Goal: Task Accomplishment & Management: Complete application form

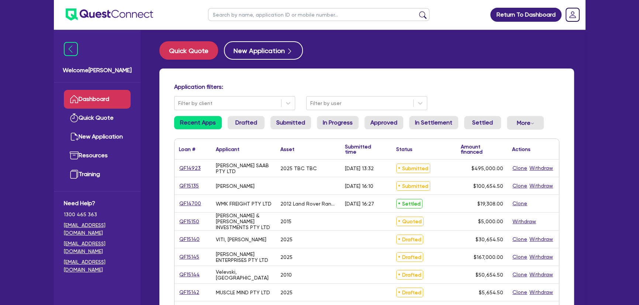
click at [284, 15] on input "text" at bounding box center [318, 14] width 221 height 13
type input ","
type input "marchese"
click at [417, 11] on button "submit" at bounding box center [423, 16] width 12 height 10
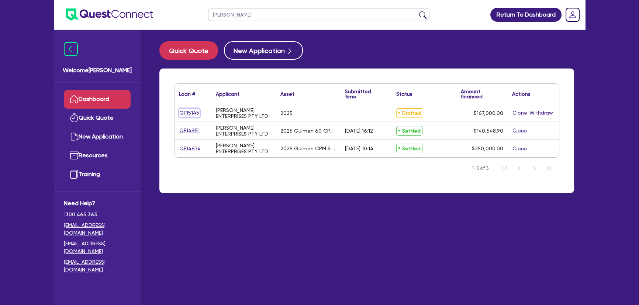
click at [193, 111] on link "QF15145" at bounding box center [189, 113] width 21 height 8
select select "SECONDARY_ASSETS"
select select "PRINTING_AND_PACKAGING_EQUIPMENT"
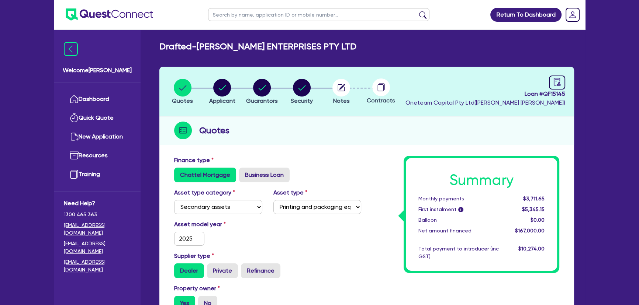
drag, startPoint x: 361, startPoint y: 90, endPoint x: 324, endPoint y: 90, distance: 36.9
click at [352, 90] on ul "Quotes Applicant Guarantors Security Notes Contracts" at bounding box center [282, 92] width 238 height 26
click at [339, 90] on circle "button" at bounding box center [341, 88] width 18 height 18
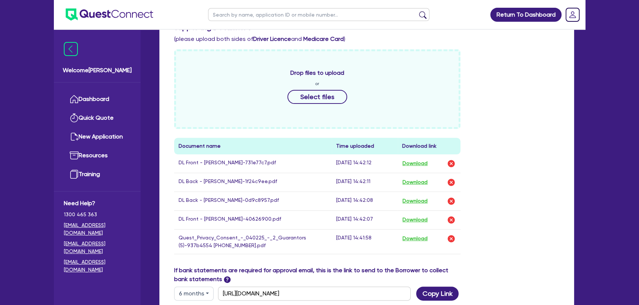
scroll to position [302, 0]
click at [428, 240] on button "Download" at bounding box center [415, 239] width 26 height 10
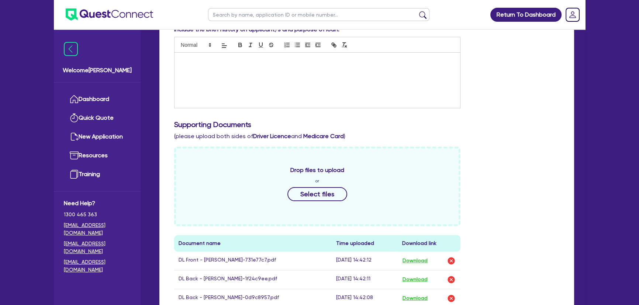
scroll to position [201, 0]
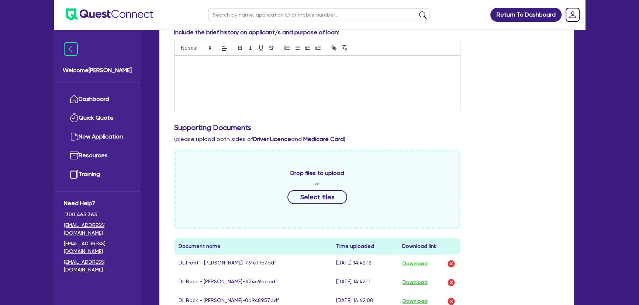
click at [567, 88] on div "Funding Options Who will be funding this deal? Select I want Quest to fund 100%…" at bounding box center [366, 226] width 414 height 550
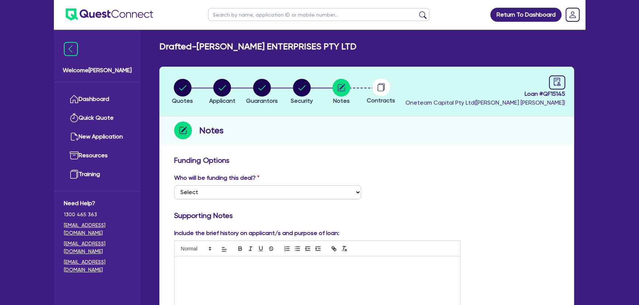
scroll to position [0, 0]
click at [112, 14] on img at bounding box center [109, 14] width 87 height 12
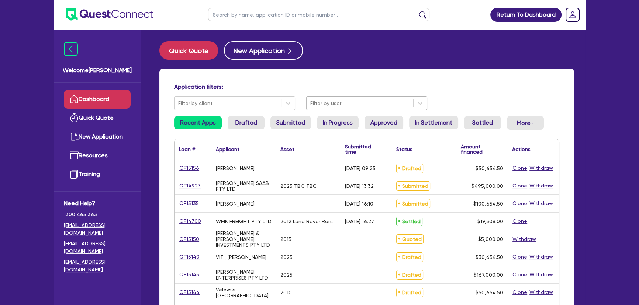
click at [331, 101] on div at bounding box center [359, 103] width 99 height 9
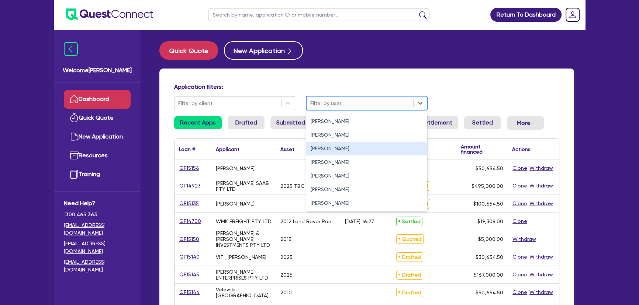
click at [326, 152] on div "Joel Harding" at bounding box center [366, 149] width 121 height 14
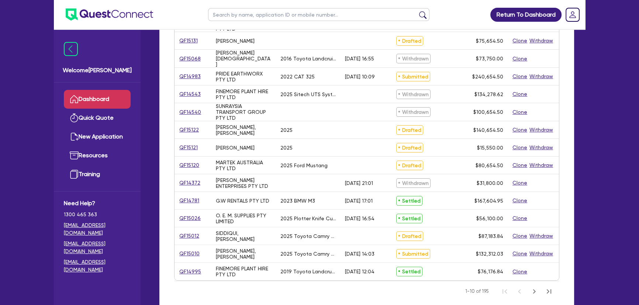
scroll to position [290, 0]
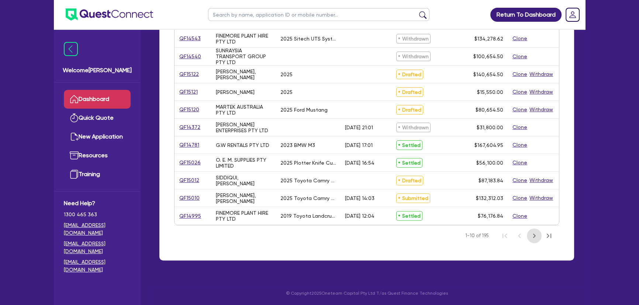
click at [533, 239] on icon "Next Page" at bounding box center [533, 236] width 9 height 9
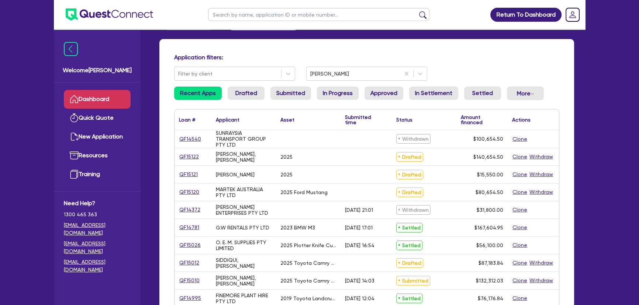
scroll to position [290, 0]
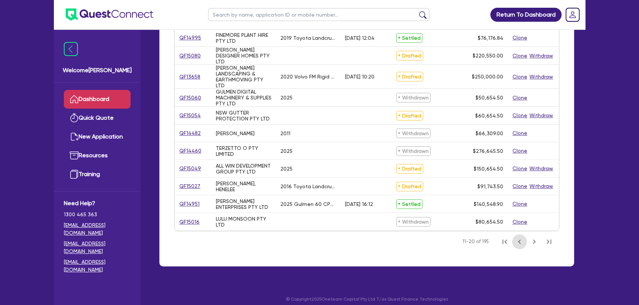
click at [518, 249] on button "Previous Page" at bounding box center [519, 242] width 15 height 15
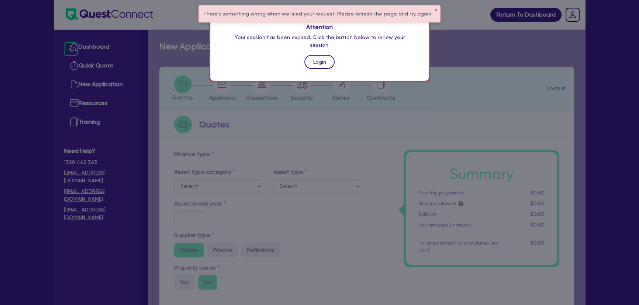
click at [320, 55] on link "Login" at bounding box center [319, 62] width 30 height 14
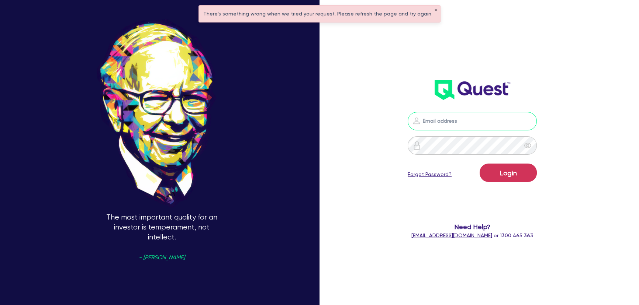
type input "joel.harding@quest.finance"
click at [521, 170] on button "Login" at bounding box center [507, 173] width 57 height 18
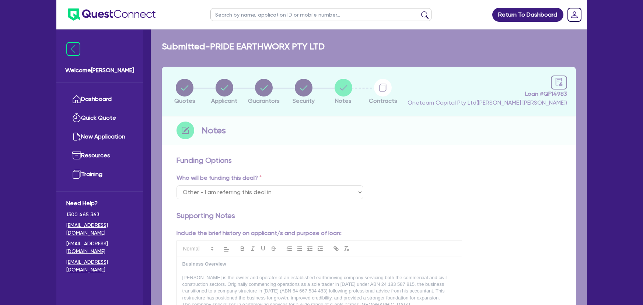
select select "Other"
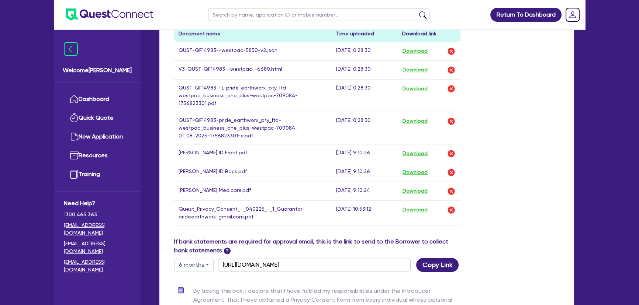
scroll to position [335, 0]
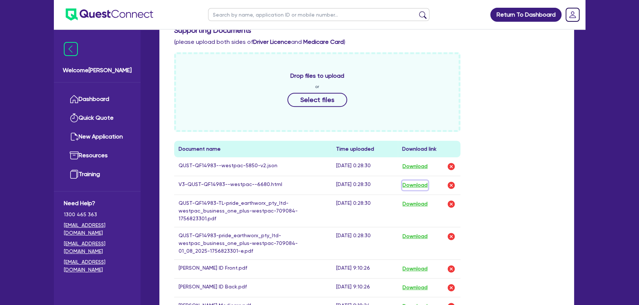
click at [418, 186] on button "Download" at bounding box center [415, 186] width 26 height 10
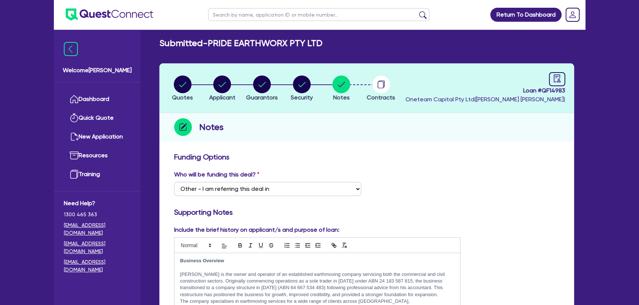
scroll to position [0, 0]
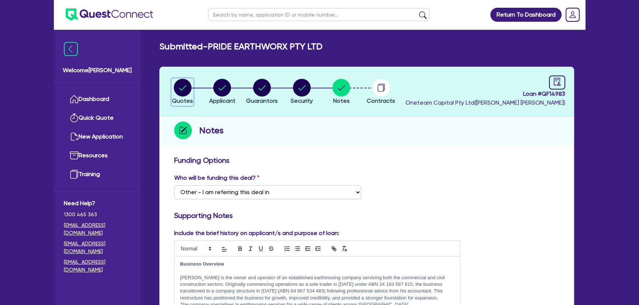
click at [177, 85] on circle "button" at bounding box center [183, 88] width 18 height 18
select select "PRIMARY_ASSETS"
select select "YELLOW_GOODS_AND_EXCAVATORS"
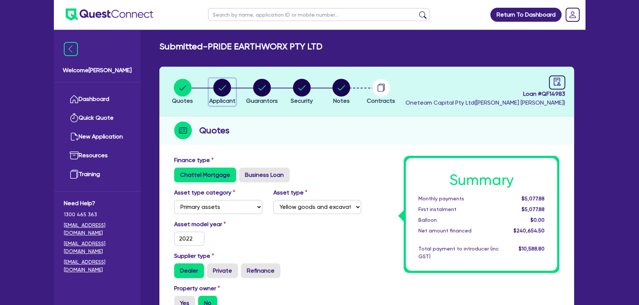
click at [216, 85] on circle "button" at bounding box center [222, 88] width 18 height 18
select select "COMPANY"
select select "BUILDING_CONSTRUCTION"
select select "BUSINESSES_CONSTRUCTION_SERVICES"
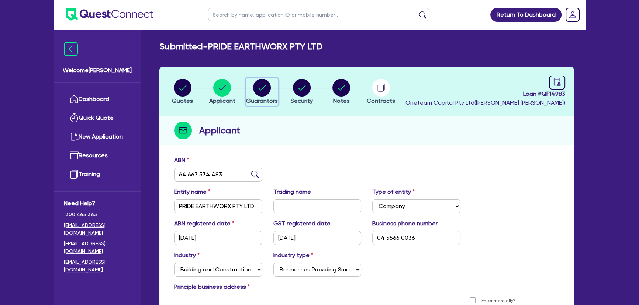
click at [252, 83] on div "button" at bounding box center [262, 88] width 32 height 18
select select "MR"
select select "ACT"
select select "SINGLE"
select select "VEHICLE"
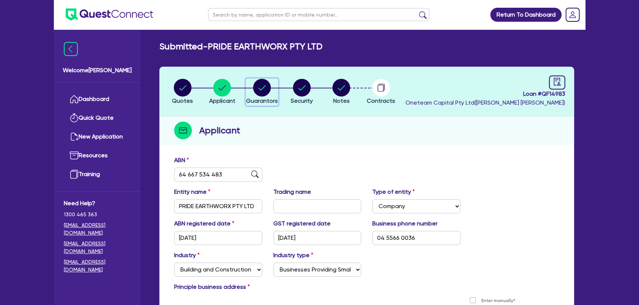
select select "CASH"
select select "HOUSEHOLD_PERSONAL"
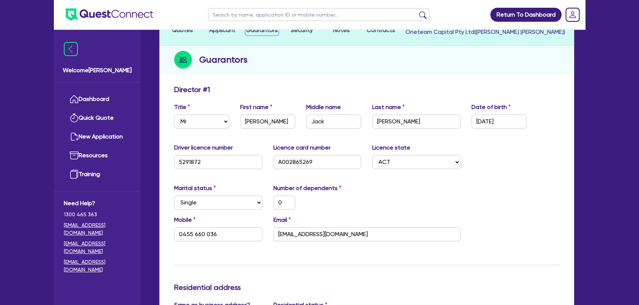
scroll to position [33, 0]
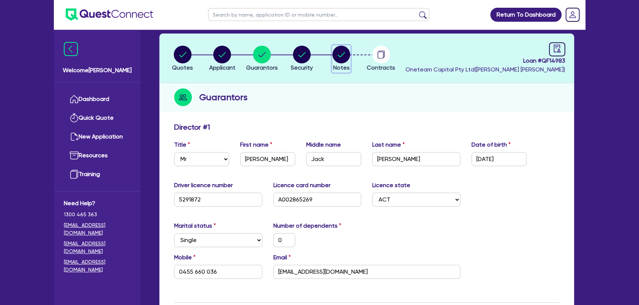
click at [344, 47] on circle "button" at bounding box center [341, 55] width 18 height 18
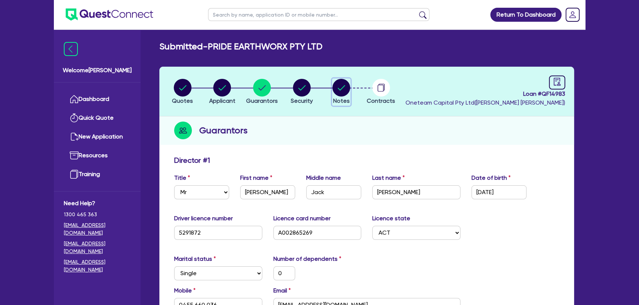
select select "Other"
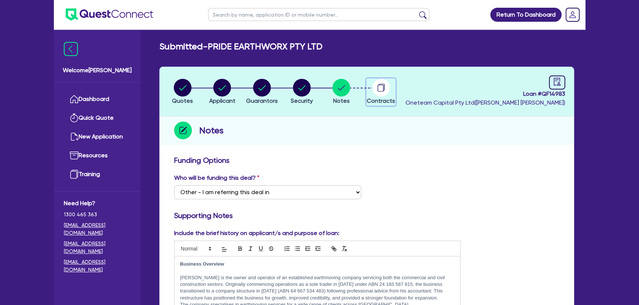
click at [378, 91] on circle "button" at bounding box center [381, 88] width 18 height 18
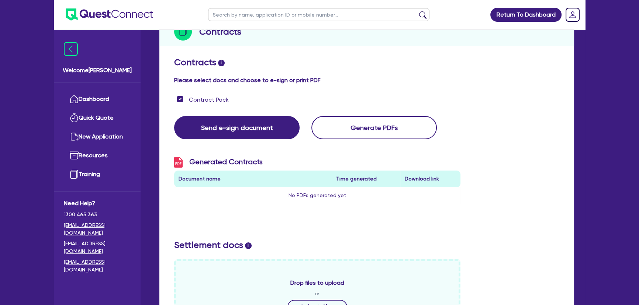
scroll to position [48, 0]
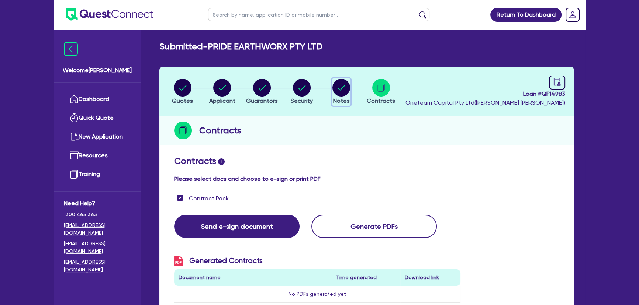
click at [336, 92] on circle "button" at bounding box center [341, 88] width 18 height 18
select select "Other"
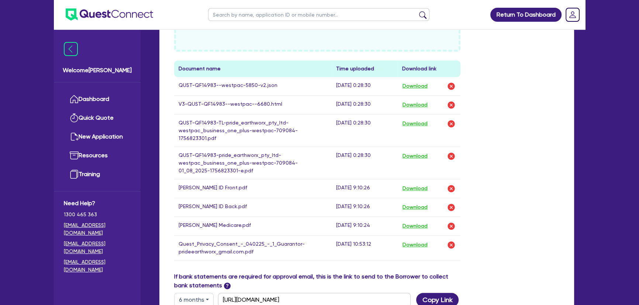
scroll to position [402, 0]
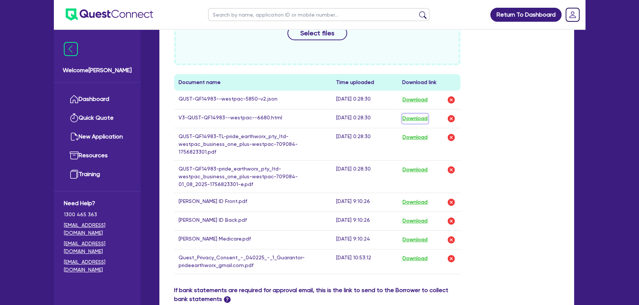
click at [423, 117] on button "Download" at bounding box center [415, 119] width 26 height 10
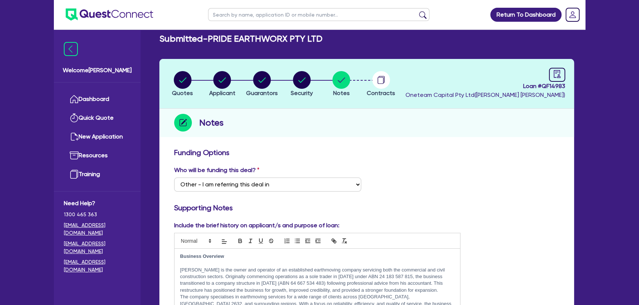
scroll to position [0, 0]
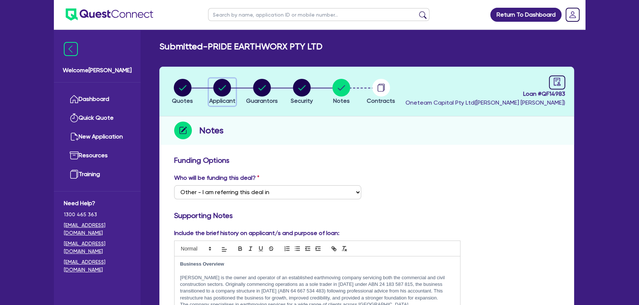
click at [226, 82] on circle "button" at bounding box center [222, 88] width 18 height 18
select select "COMPANY"
select select "BUILDING_CONSTRUCTION"
select select "BUSINESSES_CONSTRUCTION_SERVICES"
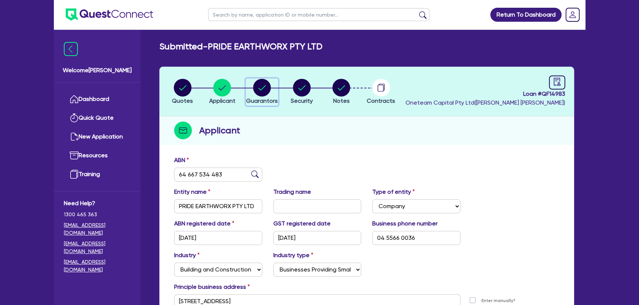
click at [262, 93] on circle "button" at bounding box center [262, 88] width 18 height 18
select select "MR"
select select "ACT"
select select "SINGLE"
select select "VEHICLE"
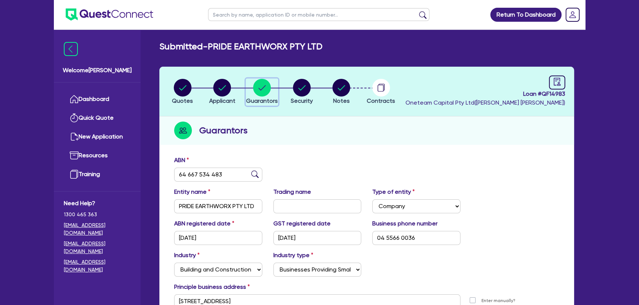
select select "CASH"
select select "HOUSEHOLD_PERSONAL"
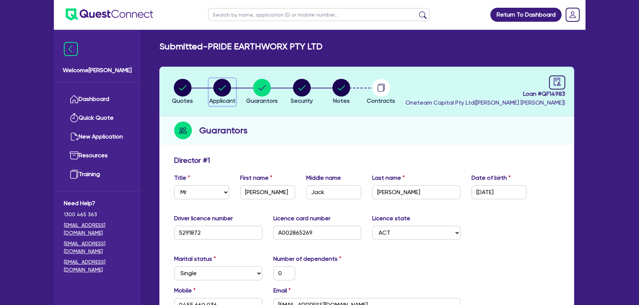
click at [209, 84] on button "Applicant" at bounding box center [222, 92] width 27 height 27
select select "COMPANY"
select select "BUILDING_CONSTRUCTION"
select select "BUSINESSES_CONSTRUCTION_SERVICES"
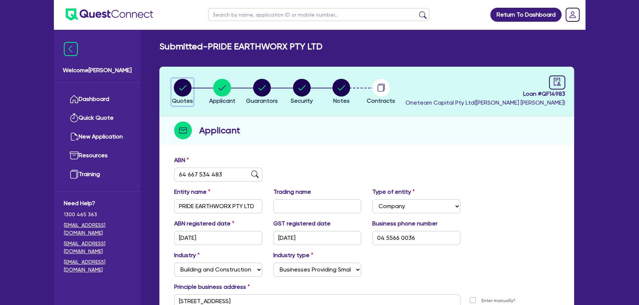
click at [188, 96] on icon "button" at bounding box center [183, 88] width 18 height 18
select select "PRIMARY_ASSETS"
select select "YELLOW_GOODS_AND_EXCAVATORS"
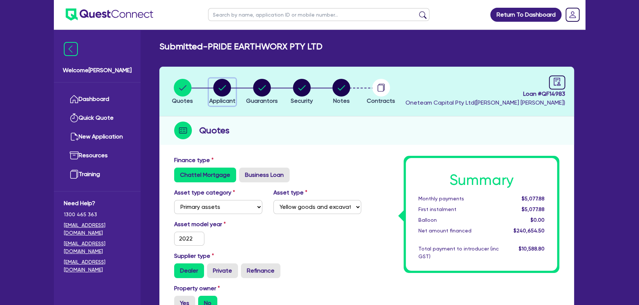
click at [220, 82] on circle "button" at bounding box center [222, 88] width 18 height 18
select select "COMPANY"
select select "BUILDING_CONSTRUCTION"
select select "BUSINESSES_CONSTRUCTION_SERVICES"
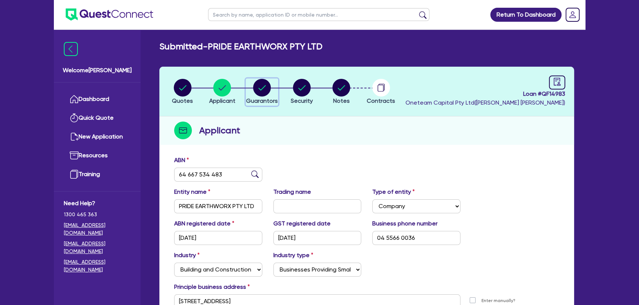
click at [269, 95] on icon "button" at bounding box center [262, 88] width 18 height 18
select select "MR"
select select "ACT"
select select "SINGLE"
select select "VEHICLE"
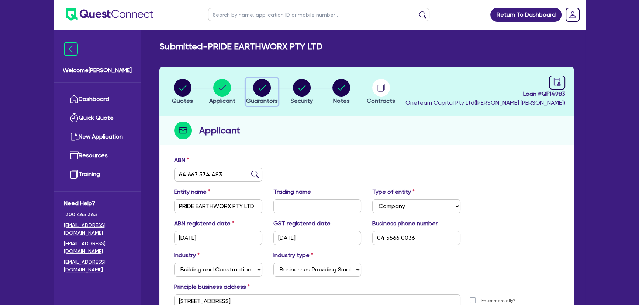
select select "CASH"
select select "HOUSEHOLD_PERSONAL"
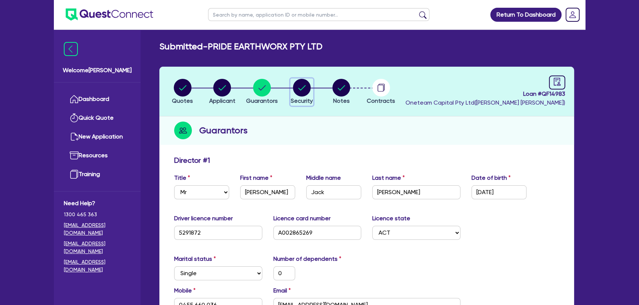
click at [296, 83] on circle "button" at bounding box center [302, 88] width 18 height 18
select select "PRIMARY_ASSETS"
select select "YELLOW_GOODS_AND_EXCAVATORS"
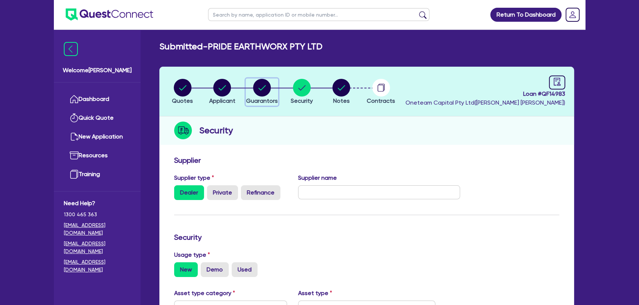
click at [265, 81] on circle "button" at bounding box center [262, 88] width 18 height 18
select select "MR"
select select "ACT"
select select "SINGLE"
select select "VEHICLE"
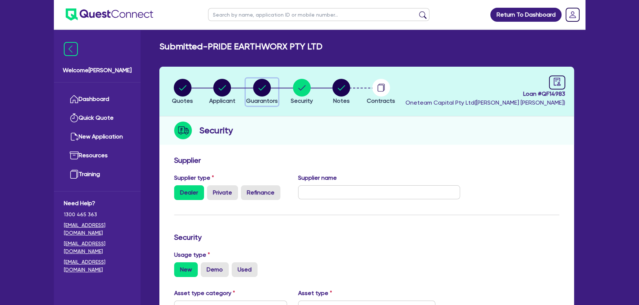
select select "CASH"
select select "HOUSEHOLD_PERSONAL"
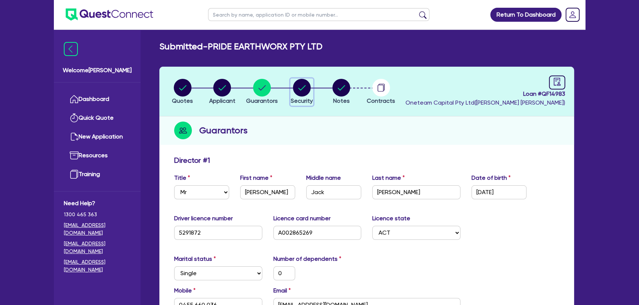
click at [311, 87] on div "button" at bounding box center [302, 88] width 22 height 18
select select "PRIMARY_ASSETS"
select select "YELLOW_GOODS_AND_EXCAVATORS"
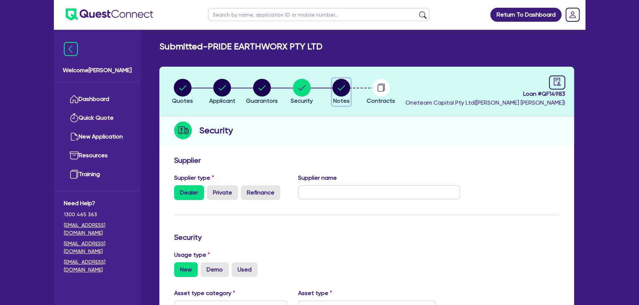
click at [343, 86] on circle "button" at bounding box center [341, 88] width 18 height 18
select select "Other"
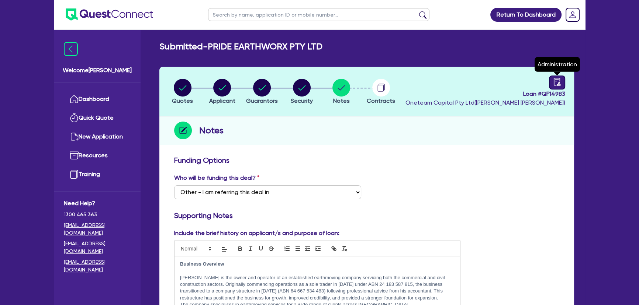
click at [554, 77] on link at bounding box center [557, 83] width 16 height 14
select select "SUBMITTED_NEW"
select select "Flexicommercial"
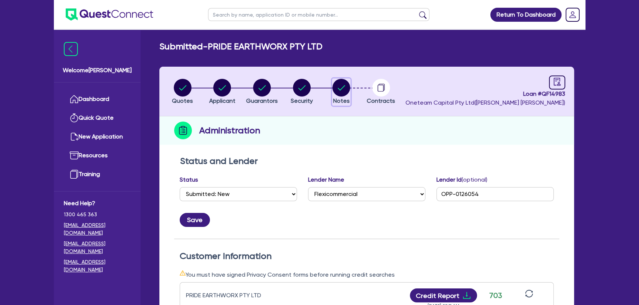
click at [344, 94] on circle "button" at bounding box center [341, 88] width 18 height 18
select select "Other"
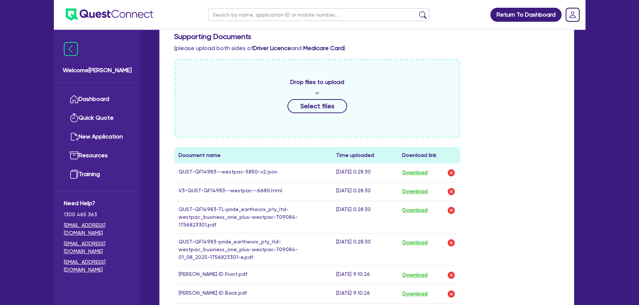
scroll to position [435, 0]
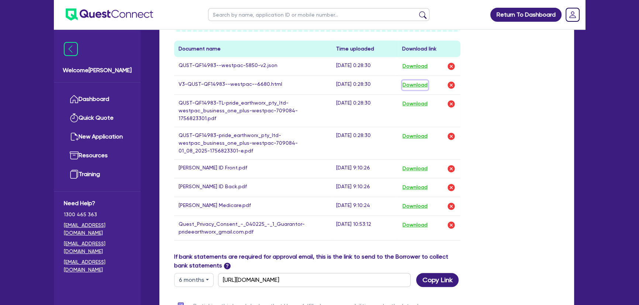
click at [424, 81] on button "Download" at bounding box center [415, 85] width 26 height 10
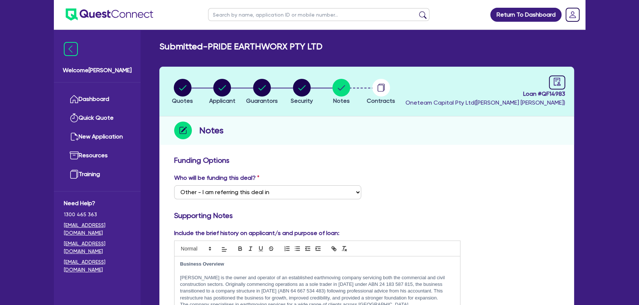
scroll to position [0, 0]
click at [313, 86] on button "Security" at bounding box center [301, 92] width 23 height 27
select select "PRIMARY_ASSETS"
select select "YELLOW_GOODS_AND_EXCAVATORS"
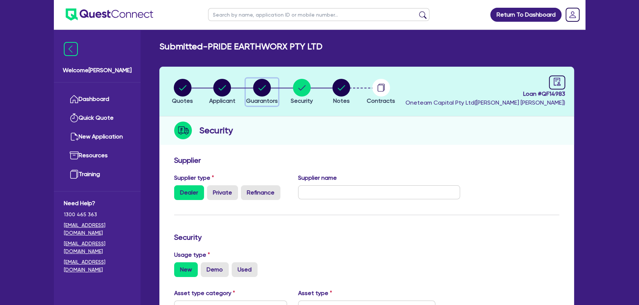
click at [262, 84] on circle "button" at bounding box center [262, 88] width 18 height 18
select select "MR"
select select "ACT"
select select "SINGLE"
select select "VEHICLE"
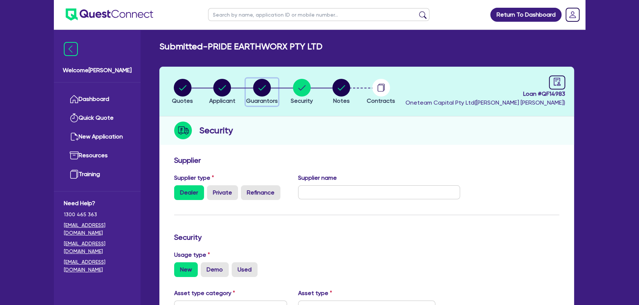
select select "CASH"
select select "HOUSEHOLD_PERSONAL"
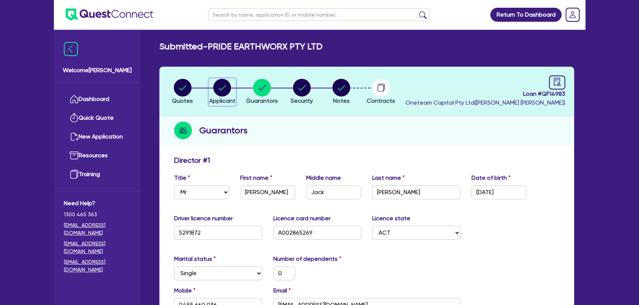
click at [230, 87] on circle "button" at bounding box center [222, 88] width 18 height 18
select select "COMPANY"
select select "BUILDING_CONSTRUCTION"
select select "BUSINESSES_CONSTRUCTION_SERVICES"
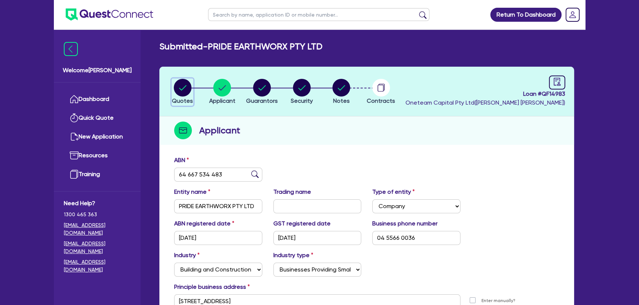
click at [183, 80] on circle "button" at bounding box center [183, 88] width 18 height 18
select select "PRIMARY_ASSETS"
select select "YELLOW_GOODS_AND_EXCAVATORS"
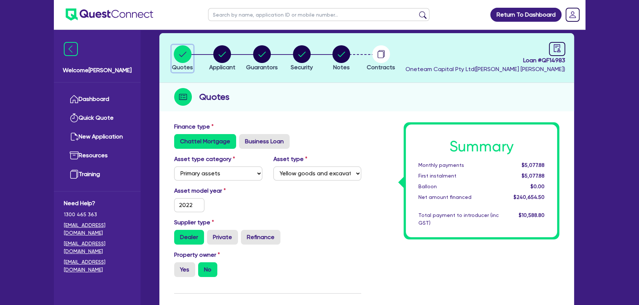
scroll to position [33, 0]
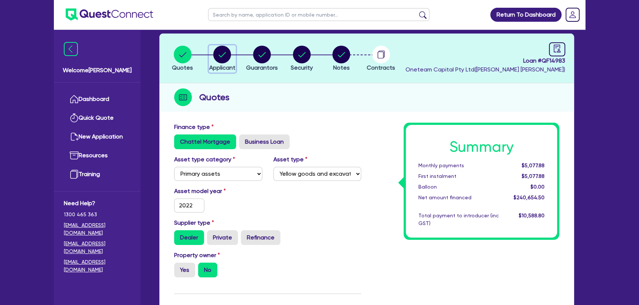
click at [221, 63] on button "Applicant" at bounding box center [222, 58] width 27 height 27
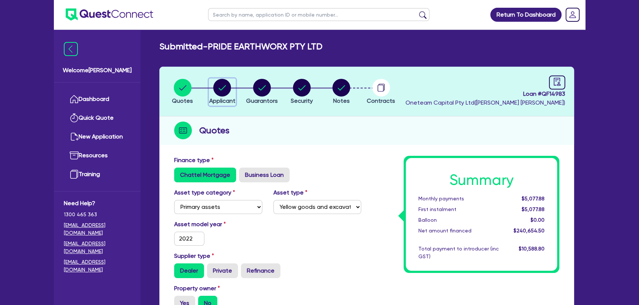
select select "COMPANY"
select select "BUILDING_CONSTRUCTION"
select select "BUSINESSES_CONSTRUCTION_SERVICES"
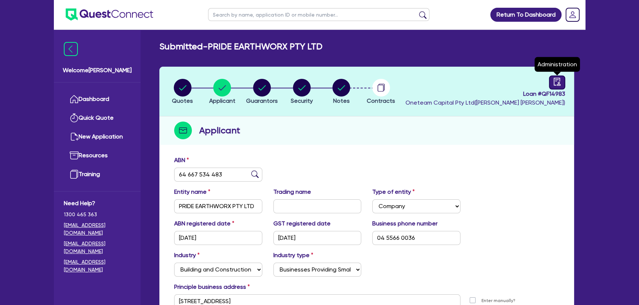
click at [559, 83] on icon "audit" at bounding box center [556, 82] width 7 height 8
select select "SUBMITTED_NEW"
select select "Flexicommercial"
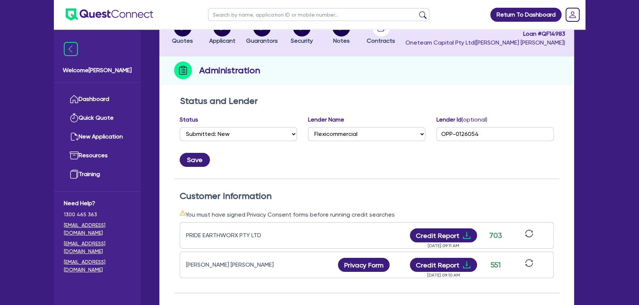
scroll to position [167, 0]
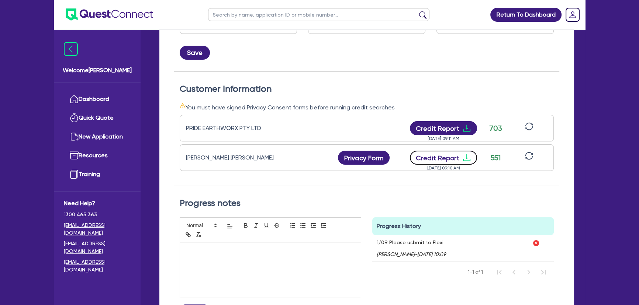
click at [466, 156] on icon "download" at bounding box center [466, 157] width 9 height 9
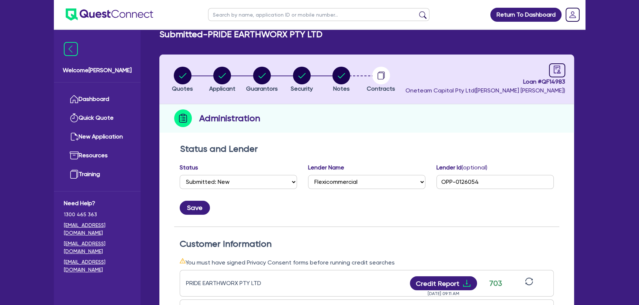
scroll to position [0, 0]
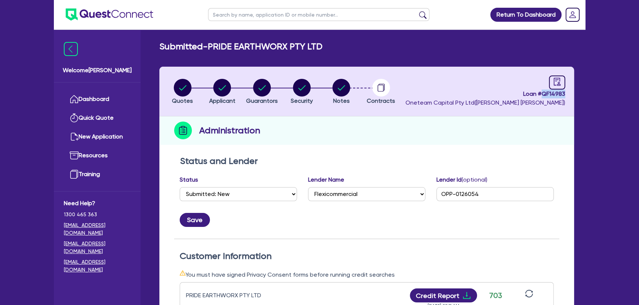
drag, startPoint x: 543, startPoint y: 92, endPoint x: 591, endPoint y: 92, distance: 48.7
click at [591, 92] on div "Return To Dashboard Edit Profile Logout Welcome Joel Dashboard Quick Quote New …" at bounding box center [319, 281] width 639 height 563
copy span "QF14983"
click at [183, 91] on circle "button" at bounding box center [183, 88] width 18 height 18
select select "PRIMARY_ASSETS"
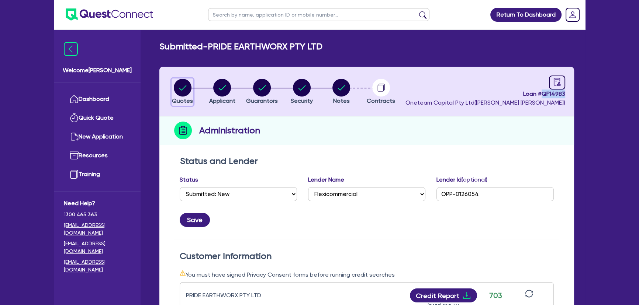
select select "YELLOW_GOODS_AND_EXCAVATORS"
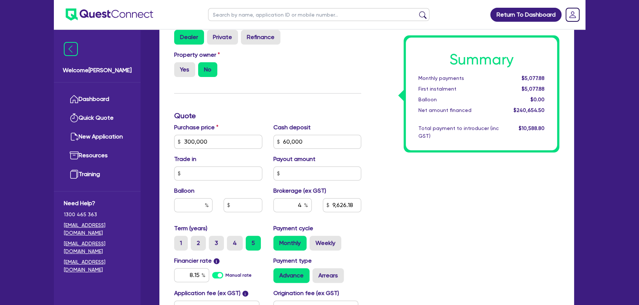
scroll to position [235, 0]
click at [215, 134] on input "300,000" at bounding box center [218, 141] width 88 height 14
type input "250,000"
type input "60,000"
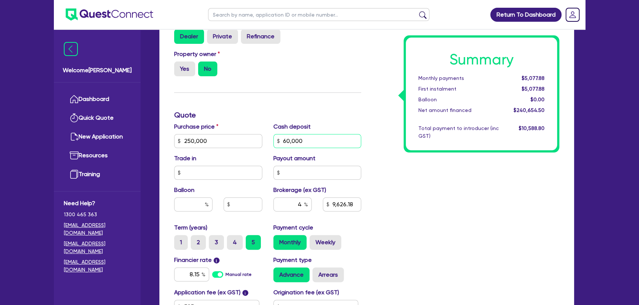
type input "9,626.18"
click at [322, 142] on input "60,000" at bounding box center [317, 141] width 88 height 14
type input "60,000"
type input "7,626.18"
click at [322, 142] on input "60,000" at bounding box center [317, 141] width 88 height 14
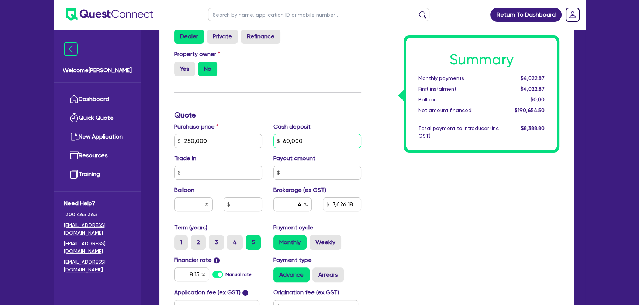
click at [322, 142] on input "60,000" at bounding box center [317, 141] width 88 height 14
type input "50,000"
click at [441, 187] on div "Summary Monthly payments $4,233.87 First instalment $4,233.87 Balloon $0.00 Net…" at bounding box center [466, 136] width 198 height 431
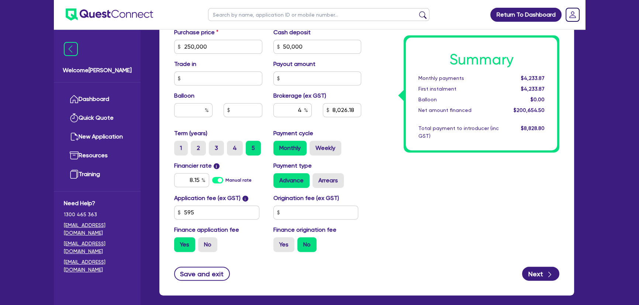
scroll to position [335, 0]
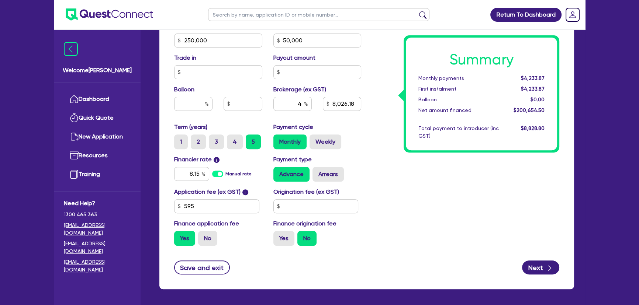
click at [535, 259] on form "Finance type Chattel Mortgage Business Loan Asset type category Select Cars and…" at bounding box center [366, 48] width 385 height 454
click at [535, 261] on button "Next" at bounding box center [540, 268] width 37 height 14
type input "8,026.18"
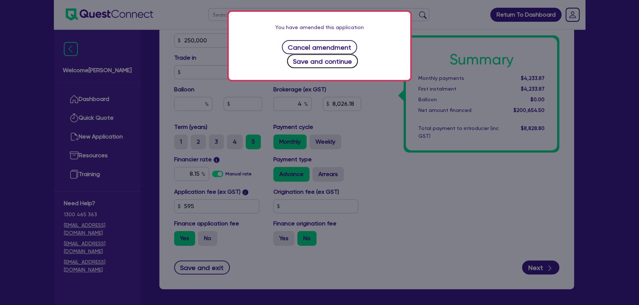
click at [358, 54] on button "Save and continue" at bounding box center [322, 61] width 71 height 14
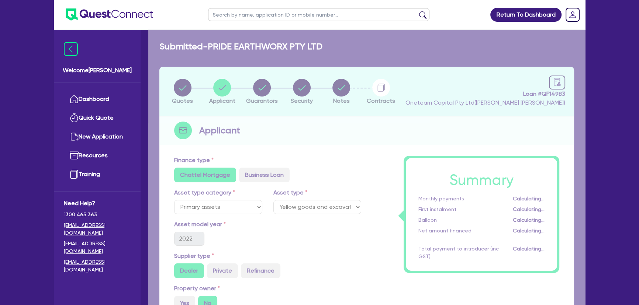
select select "COMPANY"
select select "BUILDING_CONSTRUCTION"
select select "BUSINESSES_CONSTRUCTION_SERVICES"
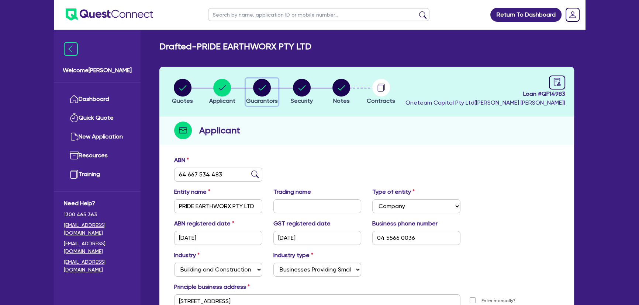
click at [258, 88] on circle "button" at bounding box center [262, 88] width 18 height 18
select select "MR"
select select "ACT"
select select "SINGLE"
select select "VEHICLE"
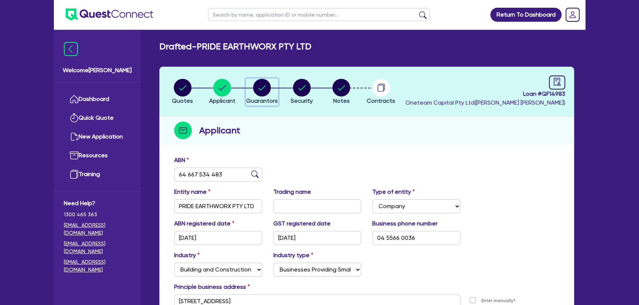
select select "CASH"
select select "HOUSEHOLD_PERSONAL"
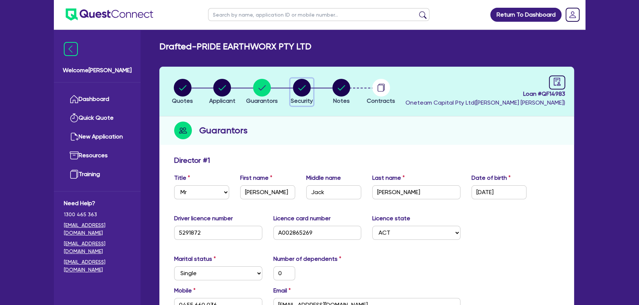
click at [303, 80] on circle "button" at bounding box center [302, 88] width 18 height 18
select select "PRIMARY_ASSETS"
select select "YELLOW_GOODS_AND_EXCAVATORS"
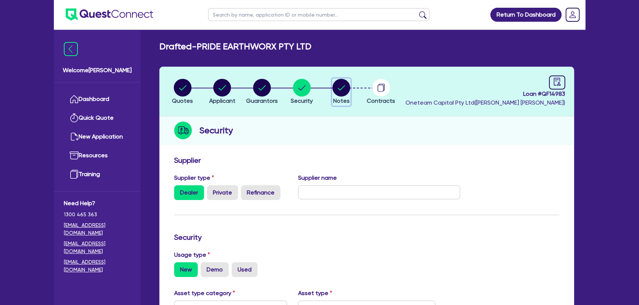
click at [342, 100] on span "Notes" at bounding box center [341, 100] width 17 height 7
select select "Other"
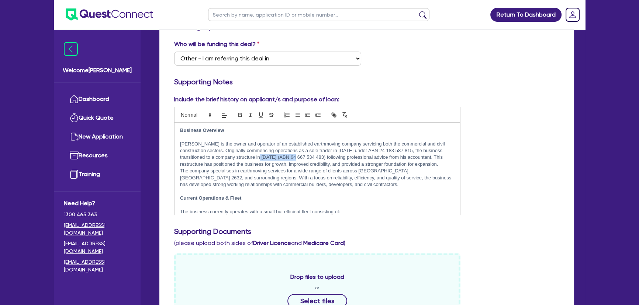
drag, startPoint x: 250, startPoint y: 158, endPoint x: 285, endPoint y: 157, distance: 34.7
click at [285, 157] on p "Toby is the owner and operator of an established earthmoving company servicing …" at bounding box center [317, 154] width 274 height 27
copy p "64 667 534 483)"
click at [260, 163] on p "Toby is the owner and operator of an established earthmoving company servicing …" at bounding box center [317, 154] width 274 height 27
drag, startPoint x: 250, startPoint y: 158, endPoint x: 283, endPoint y: 159, distance: 32.8
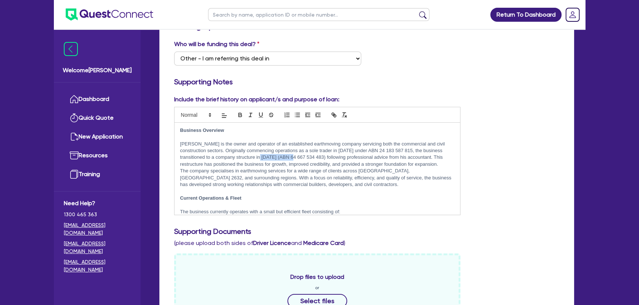
click at [283, 159] on p "Toby is the owner and operator of an established earthmoving company servicing …" at bounding box center [317, 154] width 274 height 27
copy p "64 667 534 483"
drag, startPoint x: 347, startPoint y: 149, endPoint x: 380, endPoint y: 153, distance: 33.8
click at [380, 153] on p "Toby is the owner and operator of an established earthmoving company servicing …" at bounding box center [317, 154] width 274 height 27
copy p "24 183 587 815"
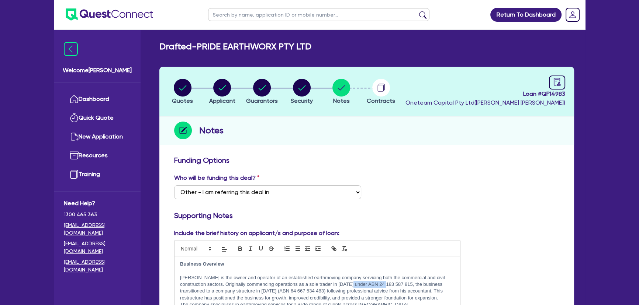
click at [118, 18] on img at bounding box center [109, 14] width 87 height 12
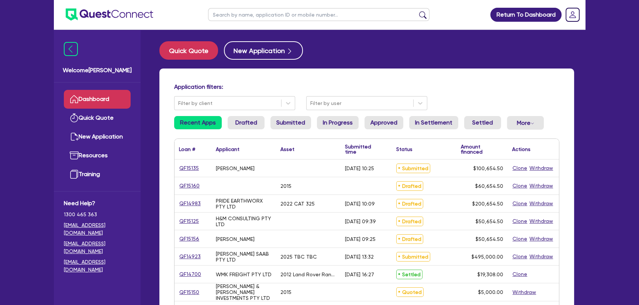
click at [294, 14] on input "text" at bounding box center [318, 14] width 221 height 13
type input "kaper"
click at [417, 11] on button "submit" at bounding box center [423, 16] width 12 height 10
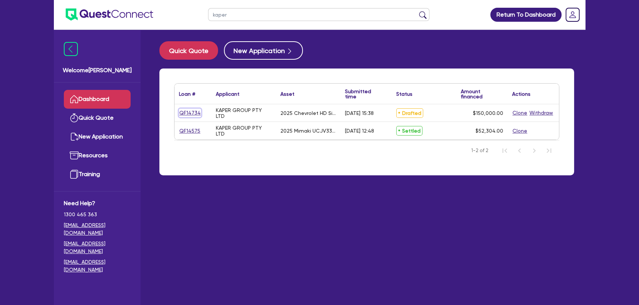
click at [190, 115] on link "QF14734" at bounding box center [190, 113] width 22 height 8
select select "CARS_AND_LIGHT_TRUCKS"
select select "PASSENGER_VEHICLES"
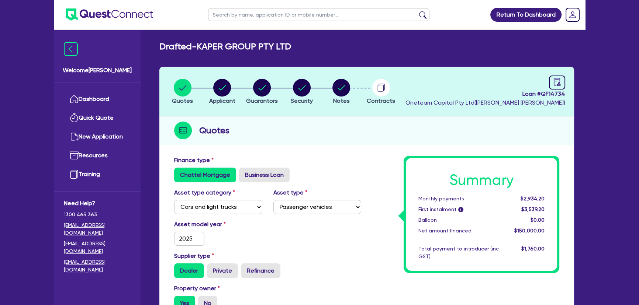
click at [317, 91] on li "Security" at bounding box center [302, 92] width 40 height 26
click at [293, 93] on icon "button" at bounding box center [302, 88] width 18 height 18
select select "CARS_AND_LIGHT_TRUCKS"
select select "PASSENGER_VEHICLES"
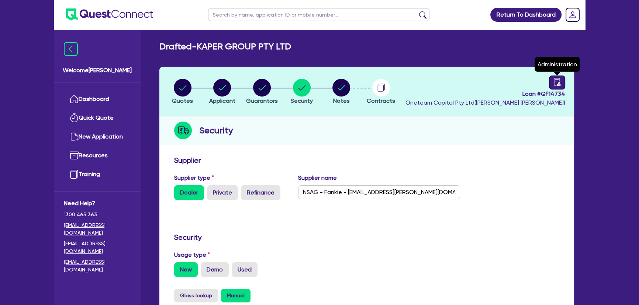
click at [558, 80] on icon "audit" at bounding box center [556, 82] width 7 height 8
select select "DRAFTED_AMENDED"
select select "BOQ Finance"
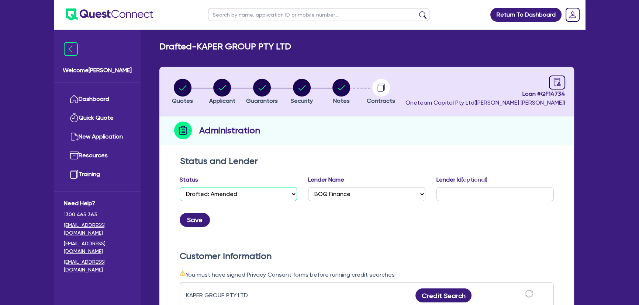
click at [259, 194] on select "Select Quoted Drafted: New Drafted: Amended Submitted: New Submitted: Amended I…" at bounding box center [238, 194] width 117 height 14
select select "APPROVED_WAITING_FOR_MORE_INFO"
click at [180, 187] on select "Select Quoted Drafted: New Drafted: Amended Submitted: New Submitted: Amended I…" at bounding box center [238, 194] width 117 height 14
click at [187, 222] on button "Save" at bounding box center [195, 220] width 30 height 14
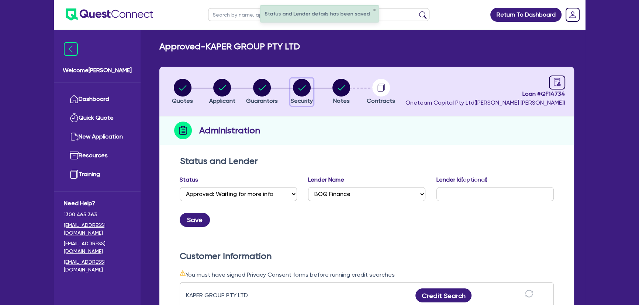
click at [303, 83] on circle "button" at bounding box center [302, 88] width 18 height 18
select select "CARS_AND_LIGHT_TRUCKS"
select select "PASSENGER_VEHICLES"
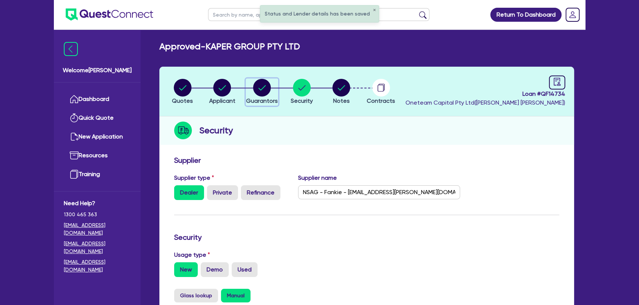
click at [273, 89] on div "button" at bounding box center [262, 88] width 32 height 18
select select "MR"
select select "[GEOGRAPHIC_DATA]"
select select "MARRIED"
select select "PROPERTY"
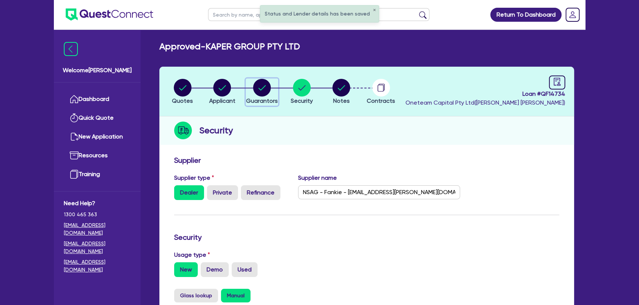
select select "VEHICLE"
select select "OTHER"
select select "VEHICLE"
select select "CASH"
select select "MORTGAGE"
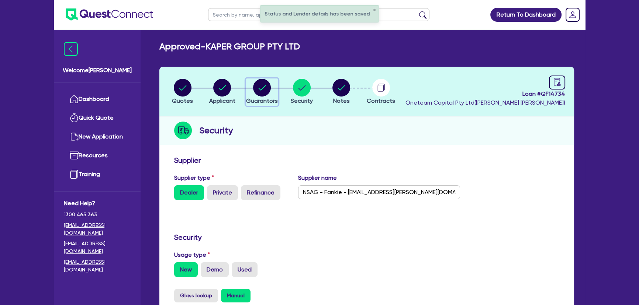
select select "VEHICLE_LOAN"
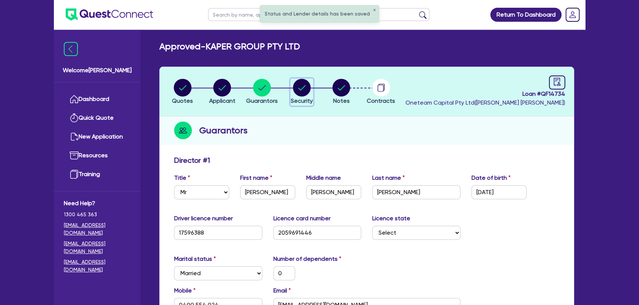
click at [299, 90] on circle "button" at bounding box center [302, 88] width 18 height 18
select select "CARS_AND_LIGHT_TRUCKS"
select select "PASSENGER_VEHICLES"
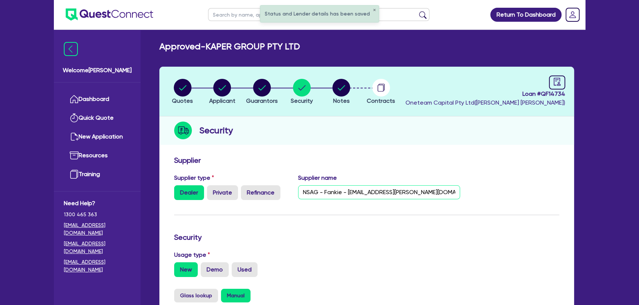
scroll to position [0, 7]
drag, startPoint x: 426, startPoint y: 192, endPoint x: 468, endPoint y: 190, distance: 41.7
click at [468, 190] on div "Supplier type Dealer Private Refinance Supplier name NSAG - Fankie - Frankie.pe…" at bounding box center [367, 190] width 396 height 32
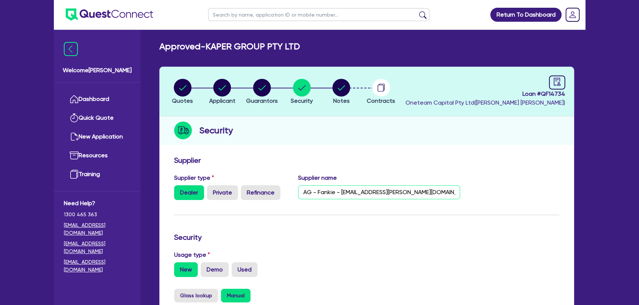
drag, startPoint x: 341, startPoint y: 191, endPoint x: 413, endPoint y: 194, distance: 71.6
click at [413, 194] on input "NSAG - Fankie - Frankie.perri@nsag.com.au - 02 8878 7840" at bounding box center [379, 192] width 162 height 14
click at [364, 233] on h3 "Security" at bounding box center [366, 237] width 385 height 9
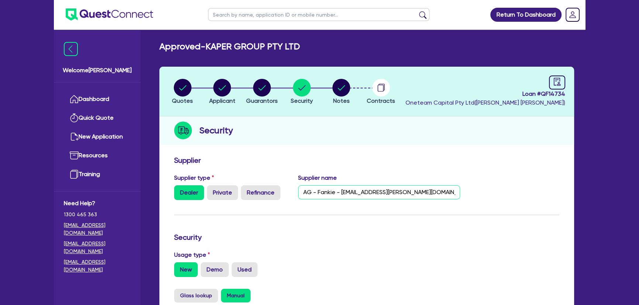
drag, startPoint x: 426, startPoint y: 192, endPoint x: 482, endPoint y: 191, distance: 55.7
click at [482, 191] on div "Supplier type Dealer Private Refinance Supplier name NSAG - Fankie - Frankie.pe…" at bounding box center [367, 190] width 396 height 32
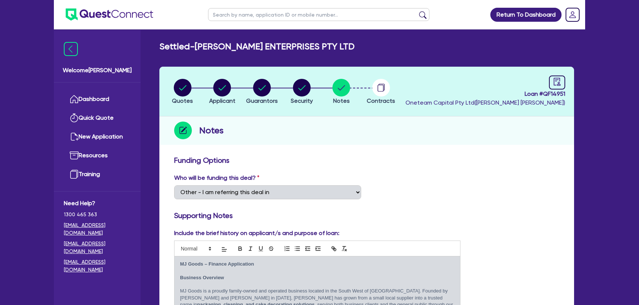
select select "Other"
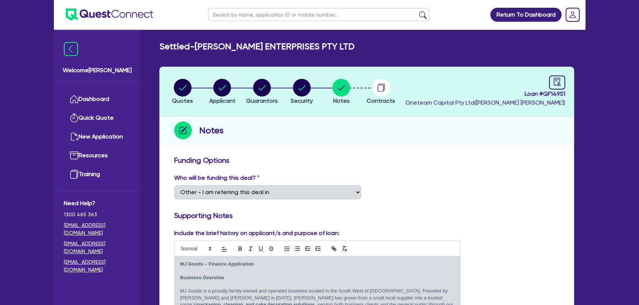
click at [122, 14] on img at bounding box center [109, 14] width 87 height 12
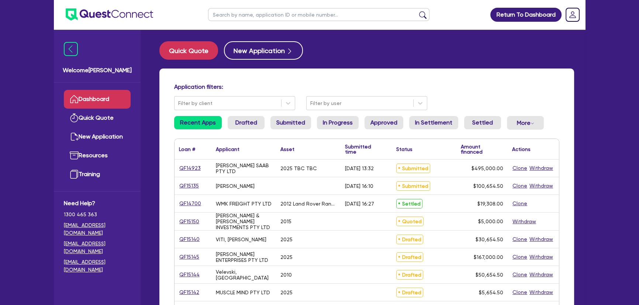
click at [313, 13] on input "text" at bounding box center [318, 14] width 221 height 13
type input "kaper"
click at [417, 11] on button "submit" at bounding box center [423, 16] width 12 height 10
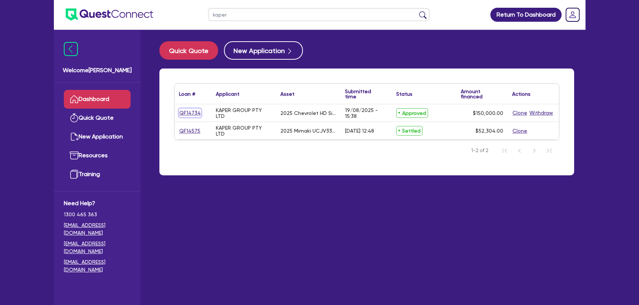
click at [182, 114] on link "QF14734" at bounding box center [190, 113] width 22 height 8
select select "CARS_AND_LIGHT_TRUCKS"
select select "PASSENGER_VEHICLES"
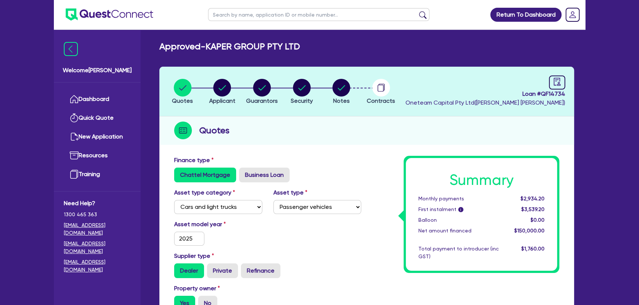
click at [149, 15] on img at bounding box center [109, 14] width 87 height 12
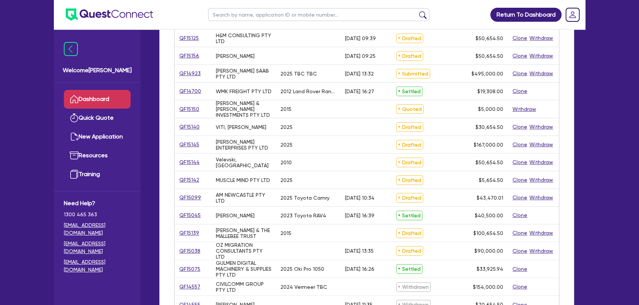
scroll to position [268, 0]
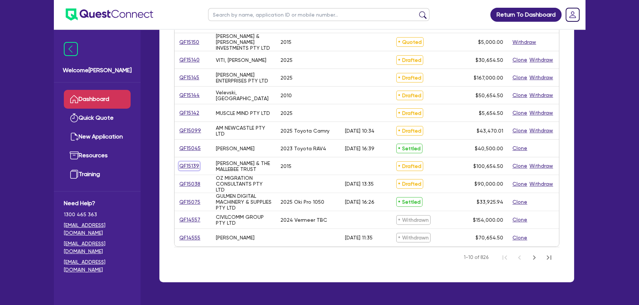
click at [191, 167] on link "QF15139" at bounding box center [189, 166] width 21 height 8
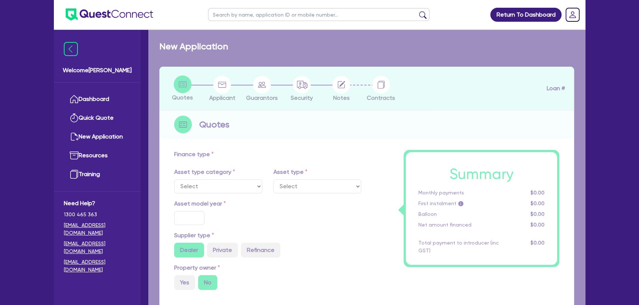
select select "PRIMARY_ASSETS"
type input "2015"
radio input "true"
type input "100,000"
type input "6"
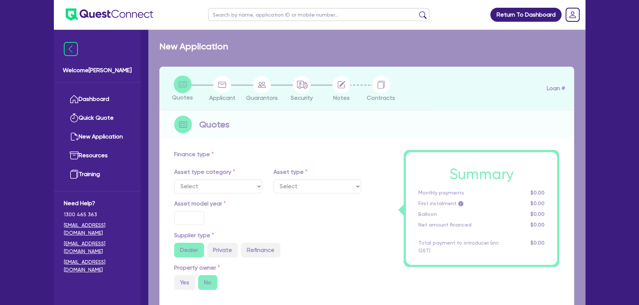
type input "6,039.27"
type input "8"
select select "YELLOW_GOODS_AND_EXCAVATORS"
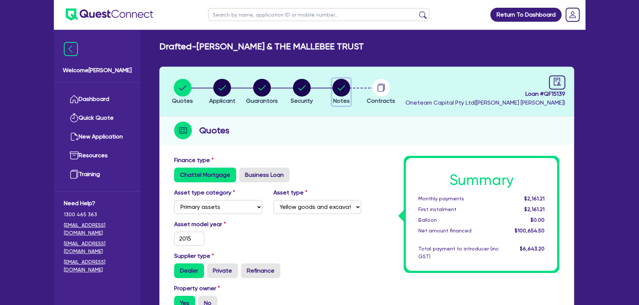
click at [335, 87] on circle "button" at bounding box center [341, 88] width 18 height 18
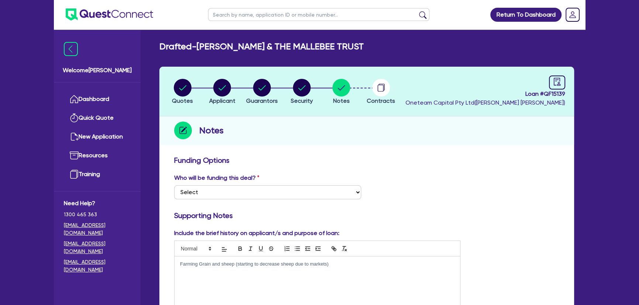
click at [314, 85] on li "Security" at bounding box center [302, 92] width 40 height 26
click at [297, 89] on circle "button" at bounding box center [302, 88] width 18 height 18
select select "PRIMARY_ASSETS"
select select "YELLOW_GOODS_AND_EXCAVATORS"
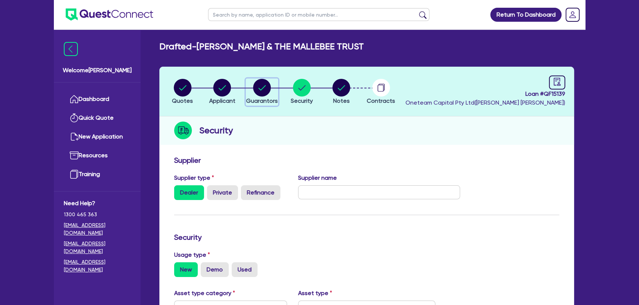
click at [258, 85] on circle "button" at bounding box center [262, 88] width 18 height 18
select select "MR"
select select "WA"
select select "SINGLE"
select select "PROPERTY"
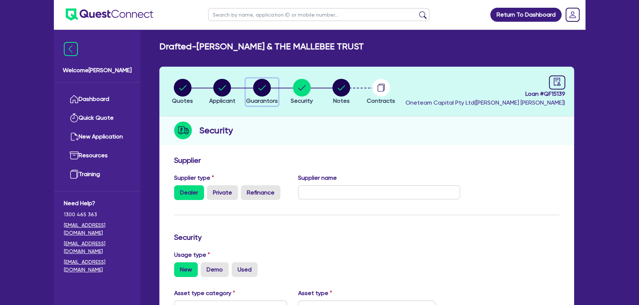
select select "EQUIPMENT"
select select "MORTGAGE"
select select "EQUIPMENT_LOAN"
select select "VEHICLE_LOAN"
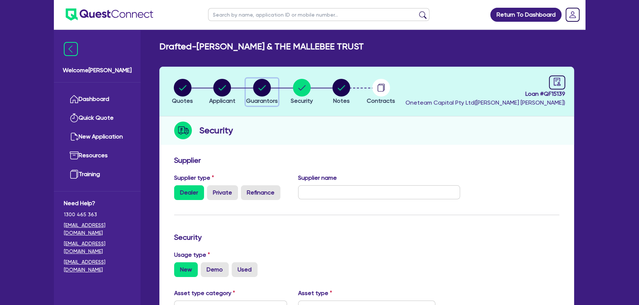
select select "EQUIPMENT_LOAN"
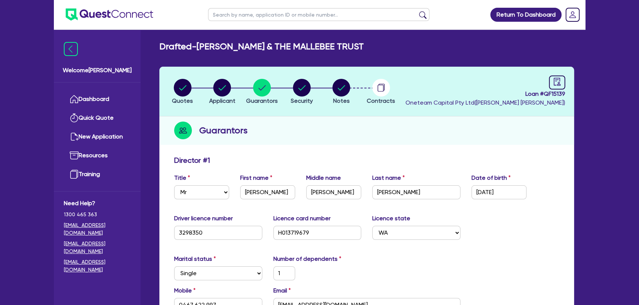
click at [208, 81] on li "Applicant" at bounding box center [222, 92] width 40 height 26
click at [166, 90] on li "Quotes" at bounding box center [183, 92] width 40 height 26
click at [183, 87] on circle "button" at bounding box center [183, 88] width 18 height 18
select select "PRIMARY_ASSETS"
select select "YELLOW_GOODS_AND_EXCAVATORS"
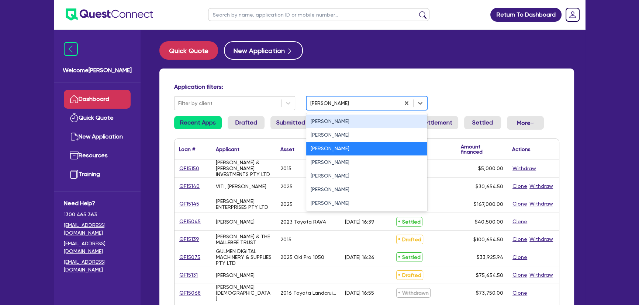
click at [326, 103] on div at bounding box center [353, 103] width 86 height 9
click at [319, 154] on div "Joel Harding" at bounding box center [366, 149] width 121 height 14
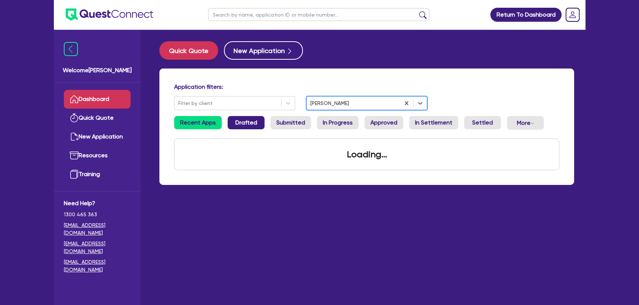
click at [239, 126] on link "Drafted" at bounding box center [245, 122] width 37 height 13
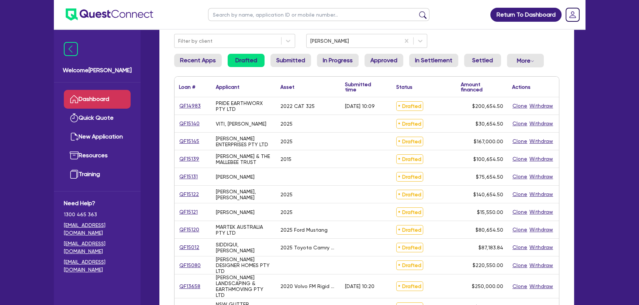
scroll to position [134, 0]
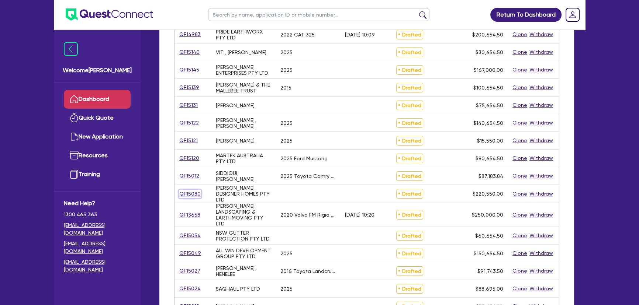
click at [192, 196] on link "QF15080" at bounding box center [190, 194] width 22 height 8
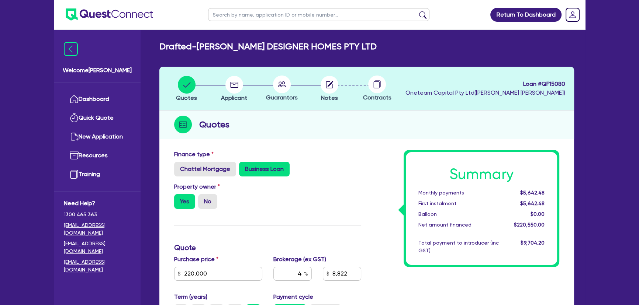
click at [317, 86] on li "Notes" at bounding box center [329, 89] width 48 height 26
click at [320, 86] on li "Notes" at bounding box center [329, 89] width 48 height 26
click at [322, 86] on circle "button" at bounding box center [329, 85] width 18 height 18
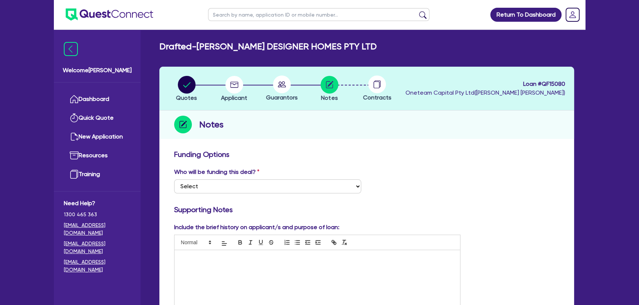
drag, startPoint x: 295, startPoint y: 87, endPoint x: 284, endPoint y: 87, distance: 10.7
click at [294, 87] on div at bounding box center [282, 85] width 48 height 18
drag, startPoint x: 284, startPoint y: 87, endPoint x: 250, endPoint y: 88, distance: 34.7
click at [283, 87] on circle at bounding box center [282, 85] width 18 height 18
drag, startPoint x: 249, startPoint y: 88, endPoint x: 244, endPoint y: 88, distance: 4.8
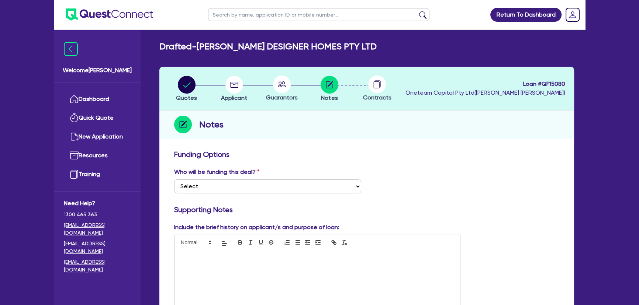
click at [247, 88] on li "Applicant" at bounding box center [234, 89] width 48 height 26
click at [226, 88] on circle "button" at bounding box center [234, 85] width 18 height 18
select select "COMPANY"
select select "BUILDING_CONSTRUCTION"
select select "BUSINESSES_CONSTRUCTION_SERVICES"
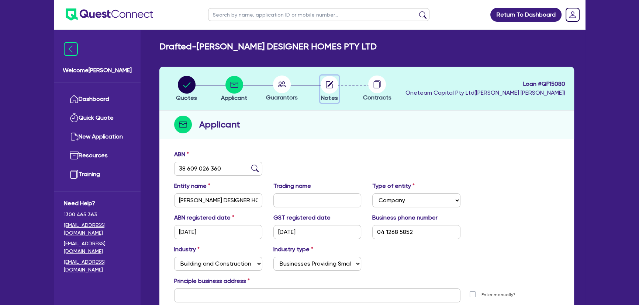
click at [336, 88] on circle "button" at bounding box center [329, 85] width 18 height 18
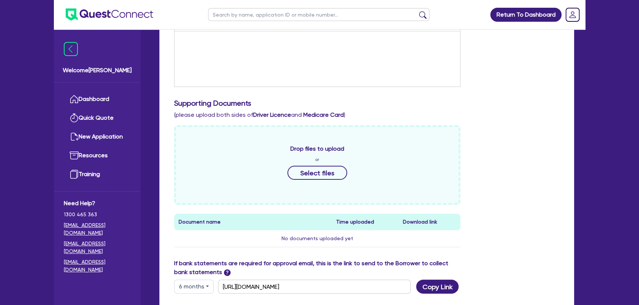
scroll to position [268, 0]
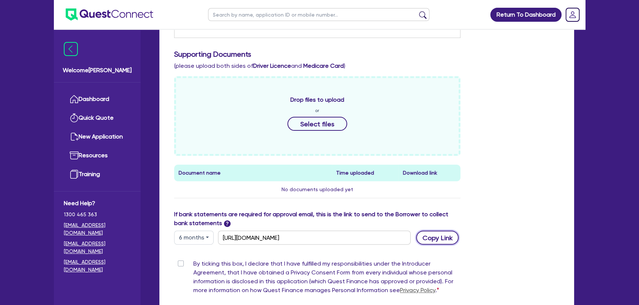
click at [426, 233] on button "Copy Link" at bounding box center [437, 238] width 42 height 14
click at [541, 145] on div "Drop files to upload or Select files Document name Time uploaded Download link …" at bounding box center [367, 143] width 396 height 134
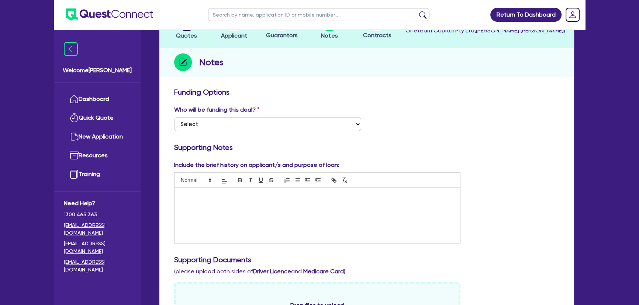
scroll to position [0, 0]
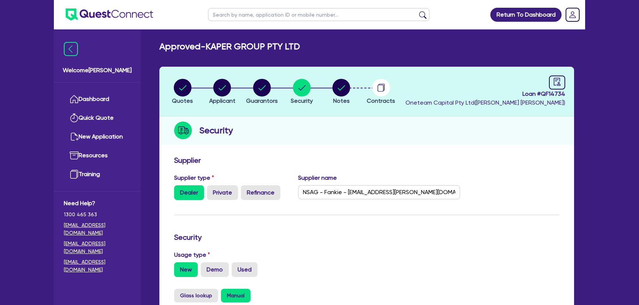
select select "CARS_AND_LIGHT_TRUCKS"
select select "PASSENGER_VEHICLES"
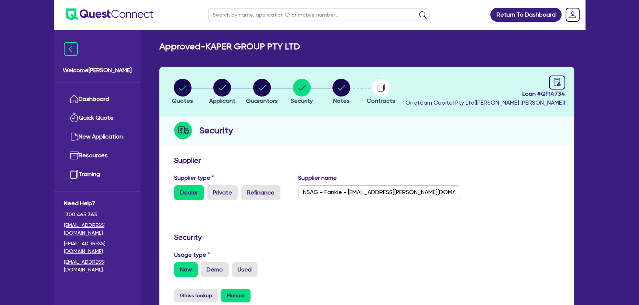
click at [116, 14] on img at bounding box center [109, 14] width 87 height 12
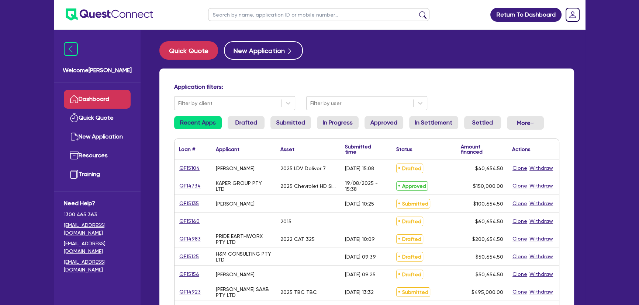
click at [268, 17] on input "text" at bounding box center [318, 14] width 221 height 13
type input "QF15126"
click at [417, 11] on button "submit" at bounding box center [423, 16] width 12 height 10
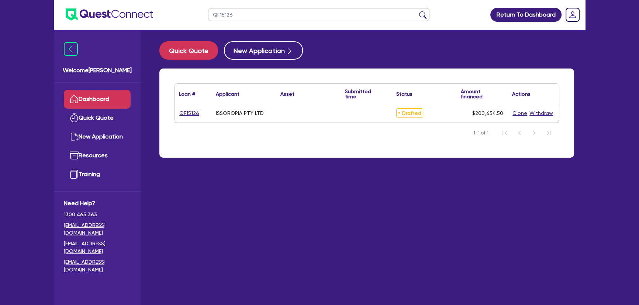
click at [198, 113] on div "QF15126" at bounding box center [193, 113] width 28 height 8
click at [194, 112] on link "QF15126" at bounding box center [189, 113] width 21 height 8
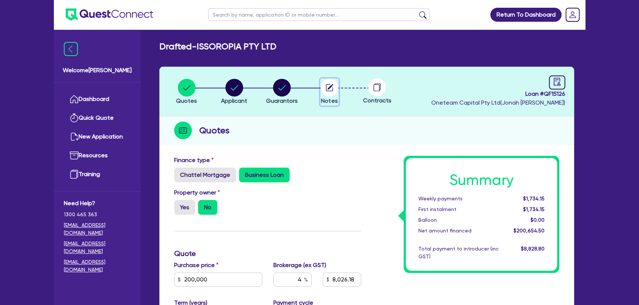
click at [328, 85] on circle "button" at bounding box center [329, 88] width 18 height 18
select select "Other"
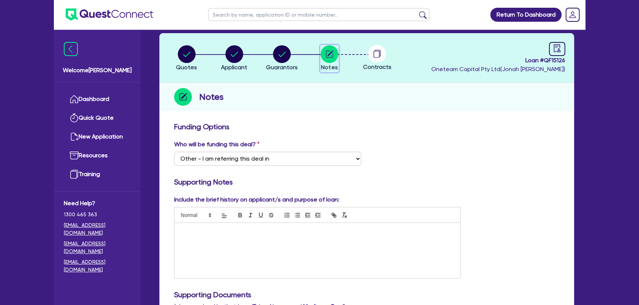
scroll to position [33, 0]
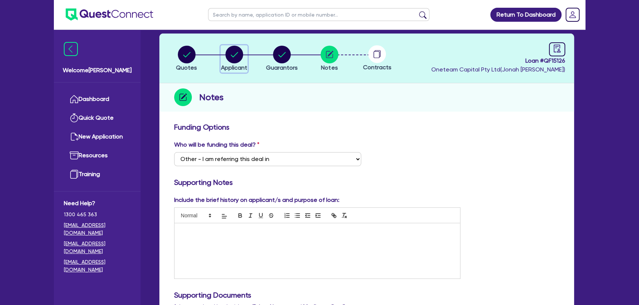
click at [232, 59] on circle "button" at bounding box center [234, 55] width 18 height 18
select select "COMPANY"
select select "ACCOMODATION_FOOD"
select select "RESTAURANTS"
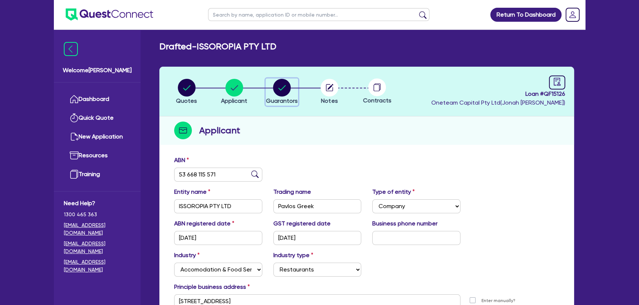
click at [280, 81] on circle "button" at bounding box center [282, 88] width 18 height 18
select select "MR"
select select "WA"
select select "SINGLE"
select select "VEHICLE"
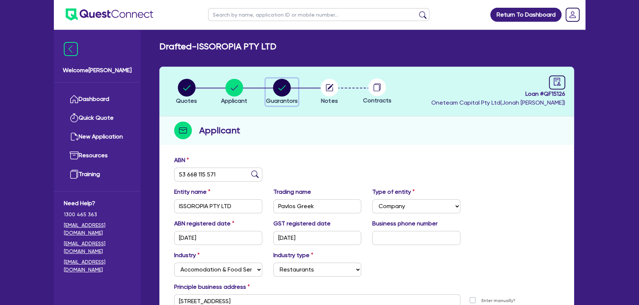
select select "CREDIT_CARD"
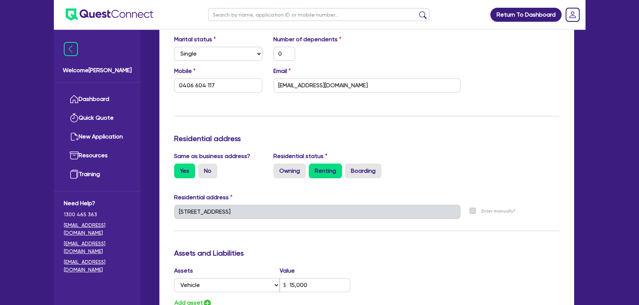
scroll to position [235, 0]
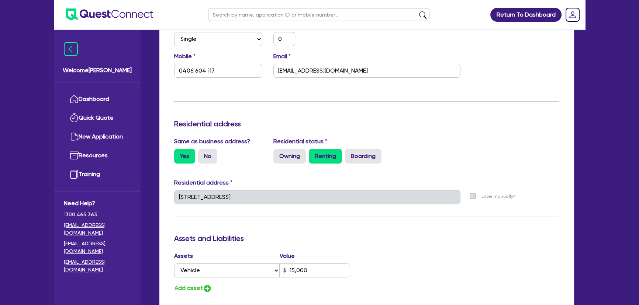
click at [166, 195] on div "Update residential status for Director #1 Boarding is only acceptable when the …" at bounding box center [366, 249] width 414 height 663
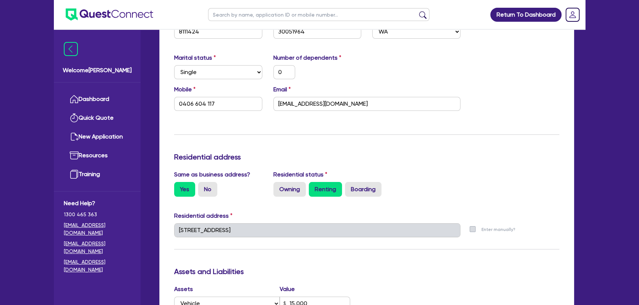
scroll to position [201, 0]
click at [435, 142] on div "Update residential status for Director #1 Boarding is only acceptable when the …" at bounding box center [366, 227] width 385 height 545
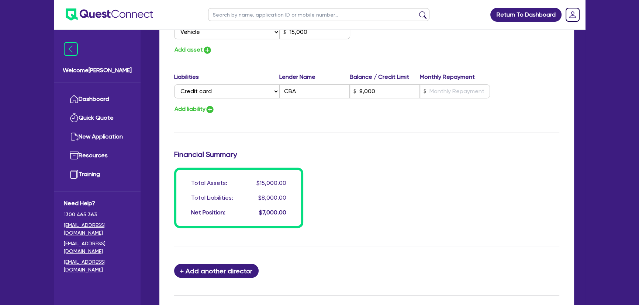
scroll to position [454, 0]
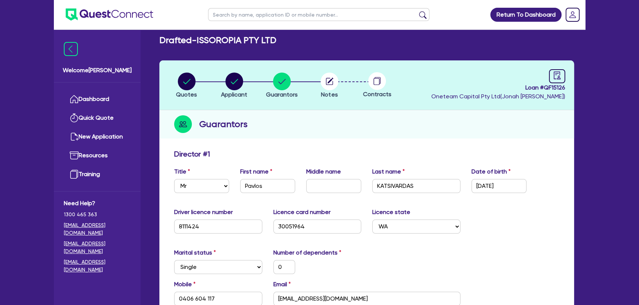
scroll to position [0, 0]
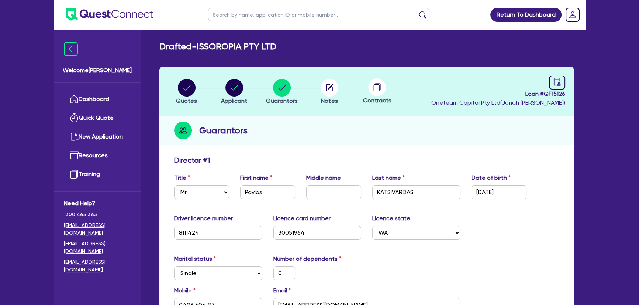
drag, startPoint x: 361, startPoint y: 81, endPoint x: 385, endPoint y: 83, distance: 24.1
click at [370, 82] on div at bounding box center [377, 88] width 48 height 18
click at [385, 83] on icon at bounding box center [377, 88] width 18 height 18
click at [375, 90] on circle at bounding box center [377, 88] width 18 height 18
click at [318, 92] on li "Notes" at bounding box center [329, 92] width 48 height 26
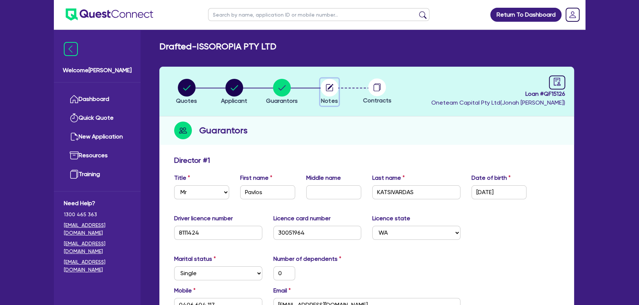
click at [322, 91] on circle "button" at bounding box center [329, 88] width 18 height 18
select select "Other"
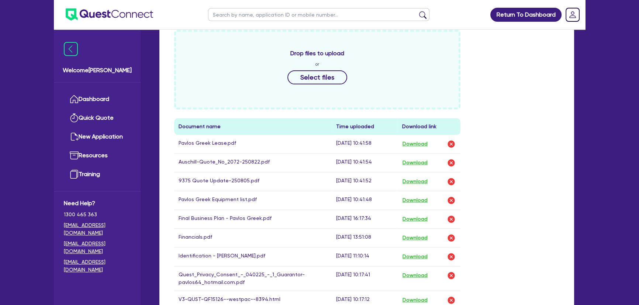
scroll to position [235, 0]
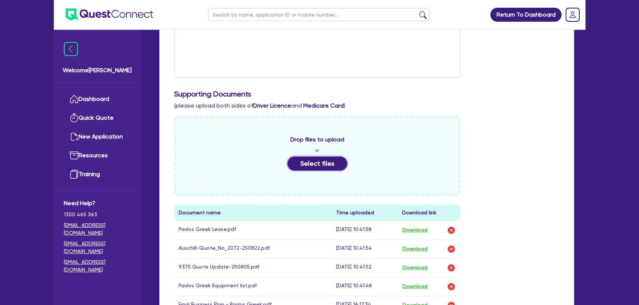
click at [310, 166] on button "Select files" at bounding box center [317, 164] width 60 height 14
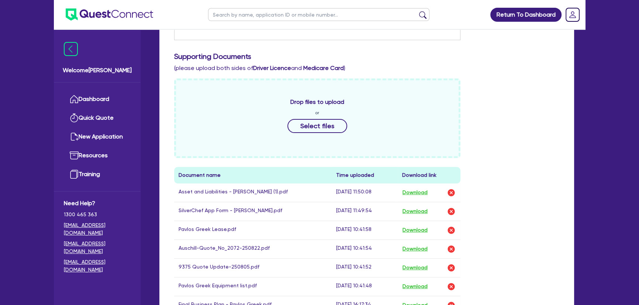
scroll to position [268, 0]
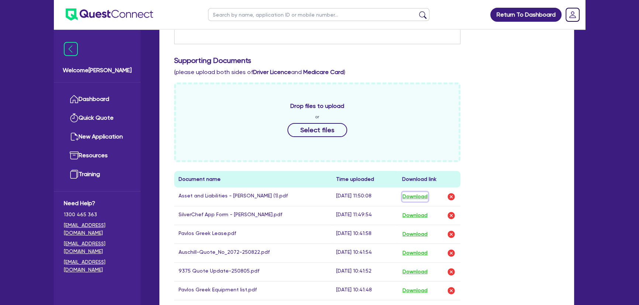
click at [424, 197] on button "Download" at bounding box center [415, 197] width 26 height 10
click at [419, 213] on button "Download" at bounding box center [415, 216] width 26 height 10
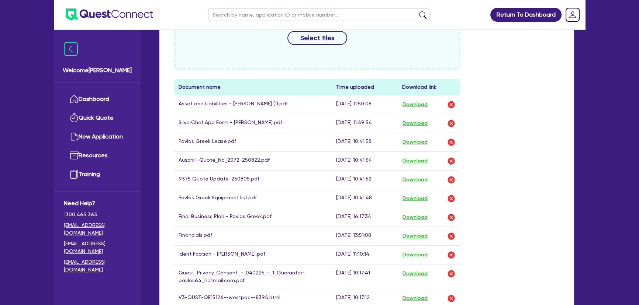
scroll to position [369, 0]
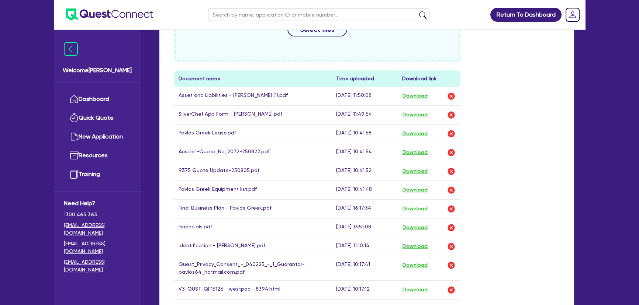
click at [413, 133] on button "Download" at bounding box center [415, 134] width 26 height 10
click at [418, 154] on button "Download" at bounding box center [415, 153] width 26 height 10
click at [417, 172] on button "Download" at bounding box center [415, 172] width 26 height 10
click at [427, 188] on button "Download" at bounding box center [415, 190] width 26 height 10
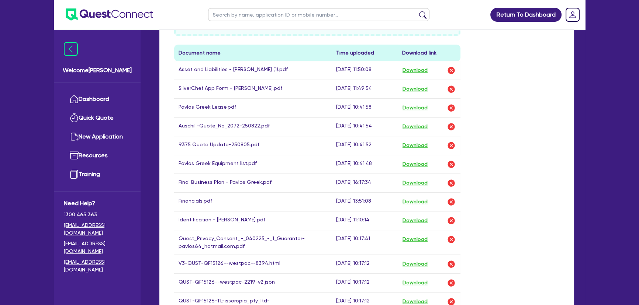
scroll to position [402, 0]
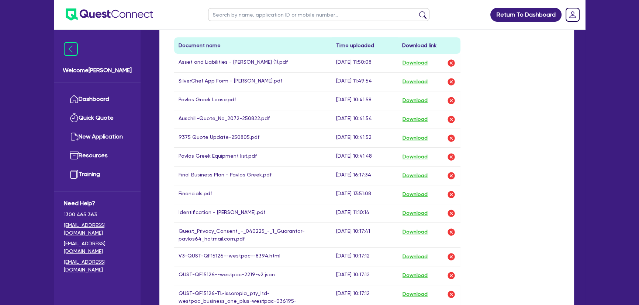
click at [421, 196] on button "Download" at bounding box center [415, 195] width 26 height 10
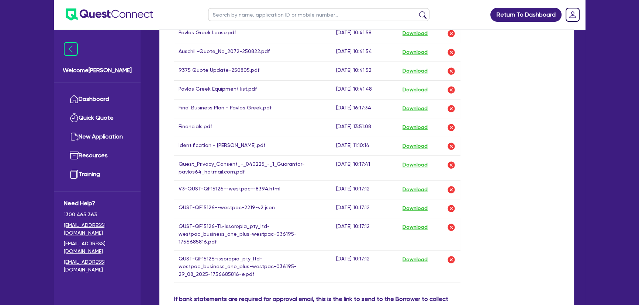
click at [409, 144] on button "Download" at bounding box center [415, 147] width 26 height 10
click at [428, 161] on button "Download" at bounding box center [415, 165] width 26 height 10
click at [424, 185] on button "Download" at bounding box center [415, 190] width 26 height 10
click at [518, 234] on div "Drop files to upload or Select files Document name Time uploaded Download link …" at bounding box center [367, 88] width 396 height 413
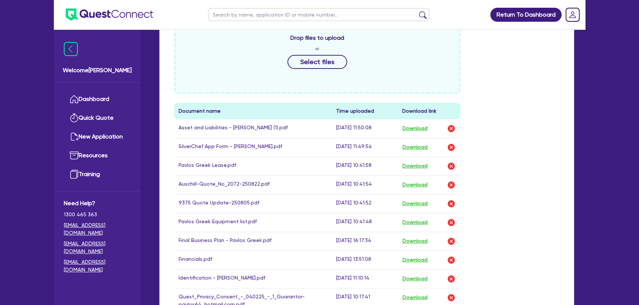
scroll to position [369, 0]
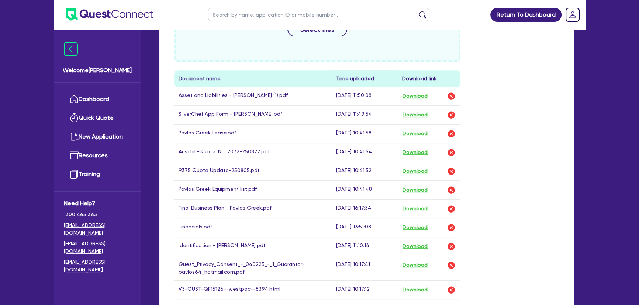
click at [432, 207] on div "Download" at bounding box center [429, 209] width 54 height 10
click at [423, 209] on button "Download" at bounding box center [415, 209] width 26 height 10
click at [462, 131] on div "Drop files to upload or Select files Document name Time uploaded Download link …" at bounding box center [317, 185] width 297 height 407
